Goal: Task Accomplishment & Management: Use online tool/utility

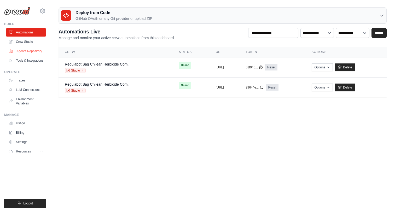
click at [36, 52] on link "Agents Repository" at bounding box center [26, 51] width 39 height 8
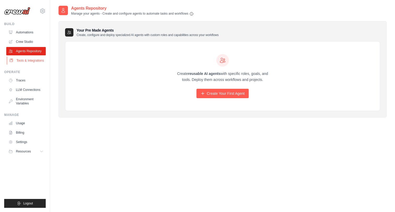
click at [37, 63] on link "Tools & Integrations" at bounding box center [26, 60] width 39 height 8
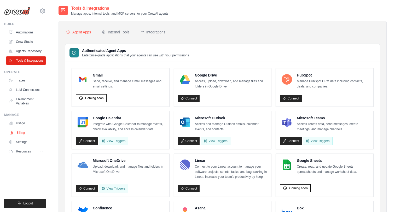
click at [27, 136] on link "Billing" at bounding box center [26, 132] width 39 height 8
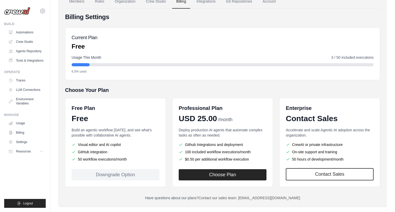
scroll to position [36, 0]
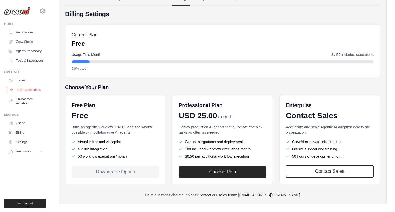
click at [35, 94] on link "LLM Connections" at bounding box center [26, 90] width 39 height 8
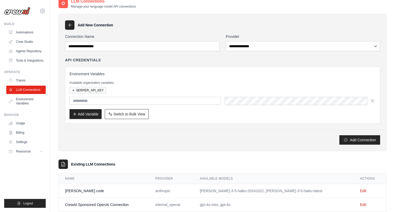
scroll to position [7, 0]
click at [34, 127] on link "Usage" at bounding box center [26, 123] width 39 height 8
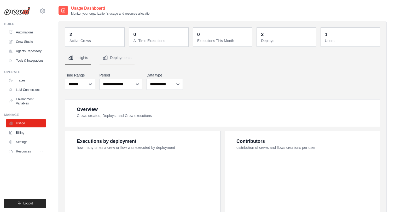
click at [25, 137] on link "Billing" at bounding box center [25, 132] width 39 height 8
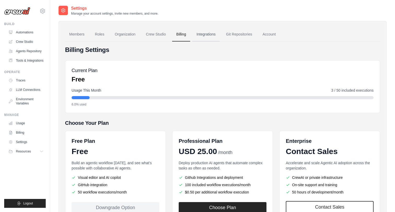
click at [216, 35] on link "Integrations" at bounding box center [205, 34] width 27 height 14
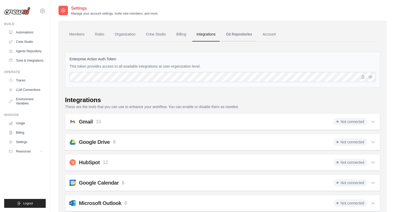
click at [246, 32] on link "Git Repositories" at bounding box center [239, 34] width 34 height 14
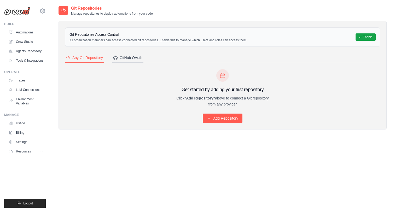
click at [127, 56] on div "GitHub OAuth" at bounding box center [127, 57] width 29 height 5
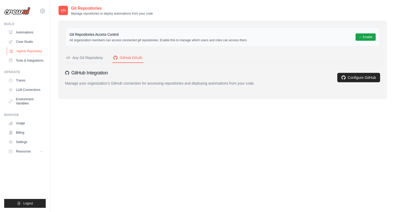
click at [28, 53] on link "Agents Repository" at bounding box center [26, 51] width 39 height 8
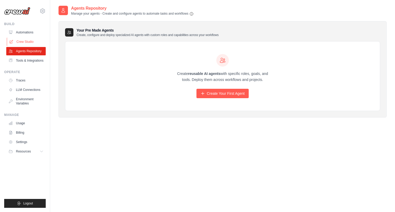
click at [26, 43] on link "Crew Studio" at bounding box center [26, 42] width 39 height 8
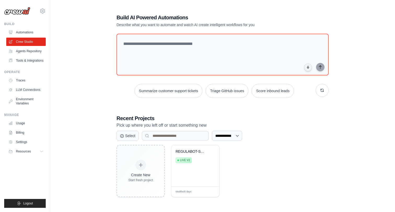
scroll to position [6, 0]
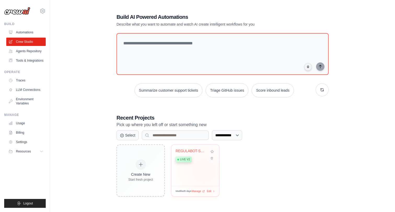
click at [204, 171] on div "REGULABOT-SAG - Chilean Herbicide C... Live v2" at bounding box center [195, 165] width 48 height 41
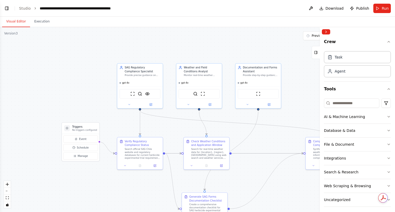
scroll to position [3728, 0]
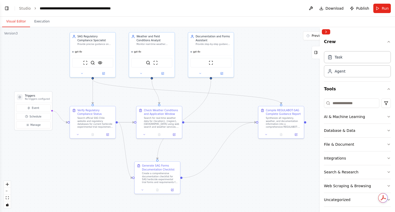
drag, startPoint x: 191, startPoint y: 147, endPoint x: 132, endPoint y: 102, distance: 74.4
click at [132, 101] on div ".deletable-edge-delete-btn { width: 20px; height: 20px; border: 0px solid #ffff…" at bounding box center [197, 119] width 395 height 185
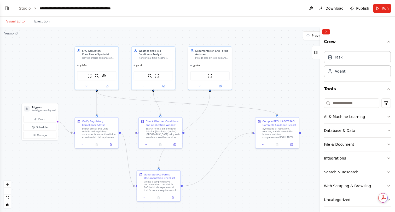
drag, startPoint x: 101, startPoint y: 146, endPoint x: 103, endPoint y: 156, distance: 9.6
click at [103, 156] on div ".deletable-edge-delete-btn { width: 20px; height: 20px; border: 0px solid #ffff…" at bounding box center [197, 119] width 395 height 185
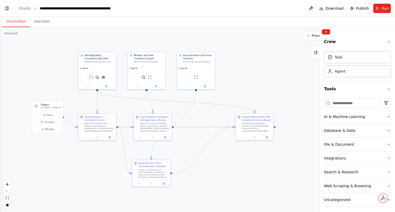
drag, startPoint x: 101, startPoint y: 183, endPoint x: 101, endPoint y: 171, distance: 12.0
click at [101, 171] on div ".deletable-edge-delete-btn { width: 20px; height: 20px; border: 0px solid #ffff…" at bounding box center [197, 119] width 395 height 185
click at [52, 117] on button "Event" at bounding box center [47, 115] width 29 height 6
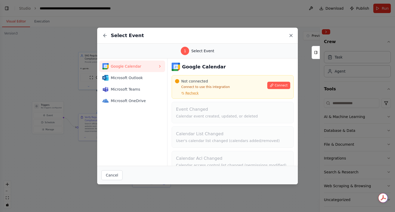
click at [290, 36] on icon at bounding box center [290, 35] width 3 height 3
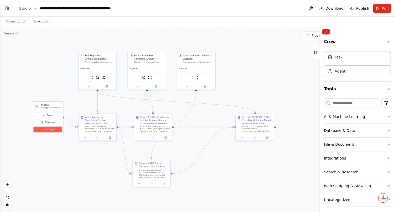
click at [52, 128] on span "Manage" at bounding box center [49, 129] width 9 height 3
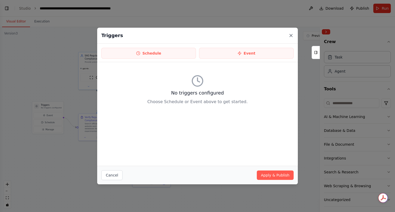
click at [291, 33] on icon at bounding box center [290, 35] width 5 height 5
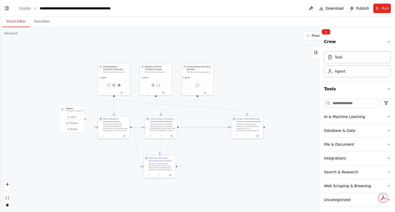
drag, startPoint x: 212, startPoint y: 69, endPoint x: 214, endPoint y: 63, distance: 6.7
click at [214, 63] on div ".deletable-edge-delete-btn { width: 20px; height: 20px; border: 0px solid #ffff…" at bounding box center [197, 119] width 395 height 185
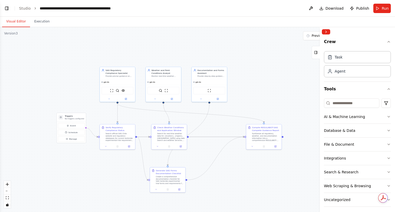
drag, startPoint x: 224, startPoint y: 165, endPoint x: 237, endPoint y: 171, distance: 14.4
click at [237, 171] on div ".deletable-edge-delete-btn { width: 20px; height: 20px; border: 0px solid #ffff…" at bounding box center [197, 119] width 395 height 185
click at [199, 77] on div "Documentation and Forms Assistant Provide step-by-step guidance for completing …" at bounding box center [209, 72] width 35 height 12
click at [170, 80] on div "gpt-4o" at bounding box center [163, 81] width 35 height 6
click at [125, 76] on div "Provide precise guidance on Chilean SAG regulations for herbicide experimental …" at bounding box center [119, 75] width 28 height 2
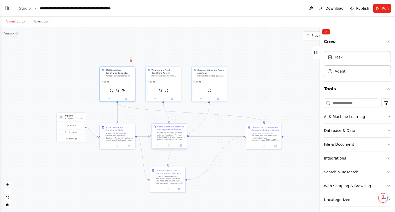
click at [157, 132] on div "Search for real-time weather data for {location}, {region}, Chile using web sea…" at bounding box center [171, 136] width 28 height 9
click at [168, 170] on div "Generate SAG Forms Documentation Checklist" at bounding box center [170, 171] width 28 height 6
click at [353, 117] on div "AI & Machine Learning" at bounding box center [344, 116] width 41 height 5
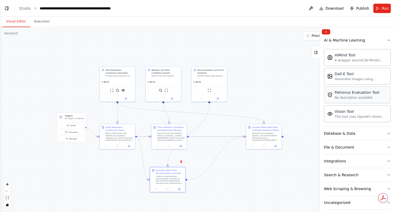
scroll to position [82, 0]
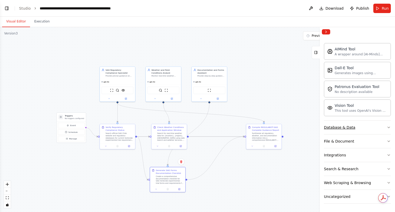
click at [359, 129] on button "Database & Data" at bounding box center [357, 128] width 67 height 14
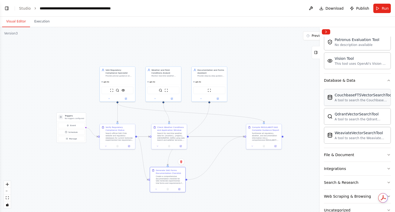
scroll to position [143, 0]
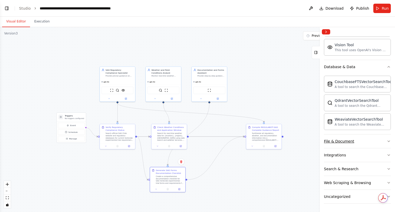
click at [364, 143] on button "File & Document" at bounding box center [357, 141] width 67 height 14
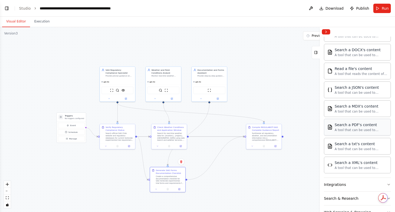
scroll to position [286, 0]
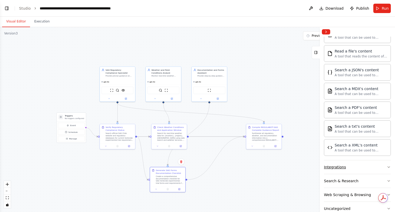
click at [367, 170] on button "Integrations" at bounding box center [357, 167] width 67 height 14
